Goal: Check status: Check status

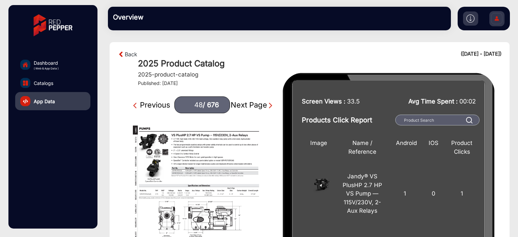
scroll to position [40, 0]
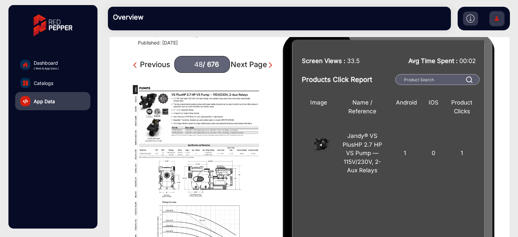
click at [57, 97] on link "App Data" at bounding box center [52, 101] width 75 height 18
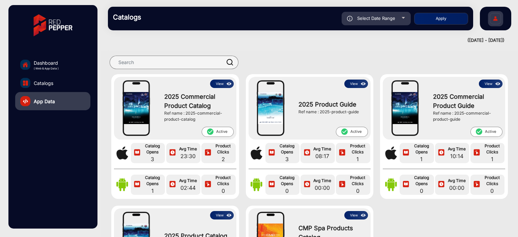
click at [378, 14] on div "Select Date Range" at bounding box center [376, 18] width 69 height 13
type input "[DATE]"
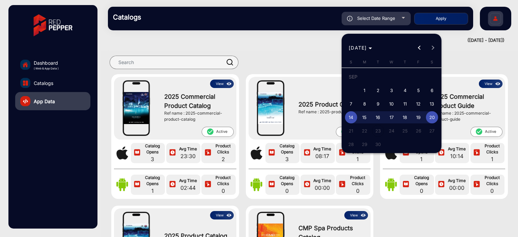
click at [431, 101] on span "13" at bounding box center [432, 104] width 12 height 12
type input "[DATE]"
click at [432, 117] on span "20" at bounding box center [432, 117] width 12 height 12
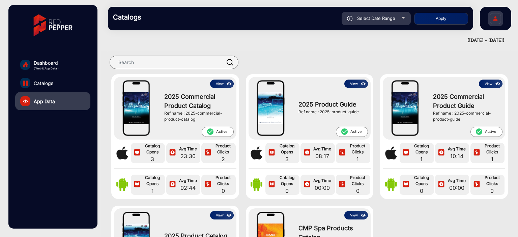
type input "[DATE]"
click at [451, 15] on button "Apply" at bounding box center [441, 19] width 54 height 12
type input "[DATE]"
